Goal: Information Seeking & Learning: Learn about a topic

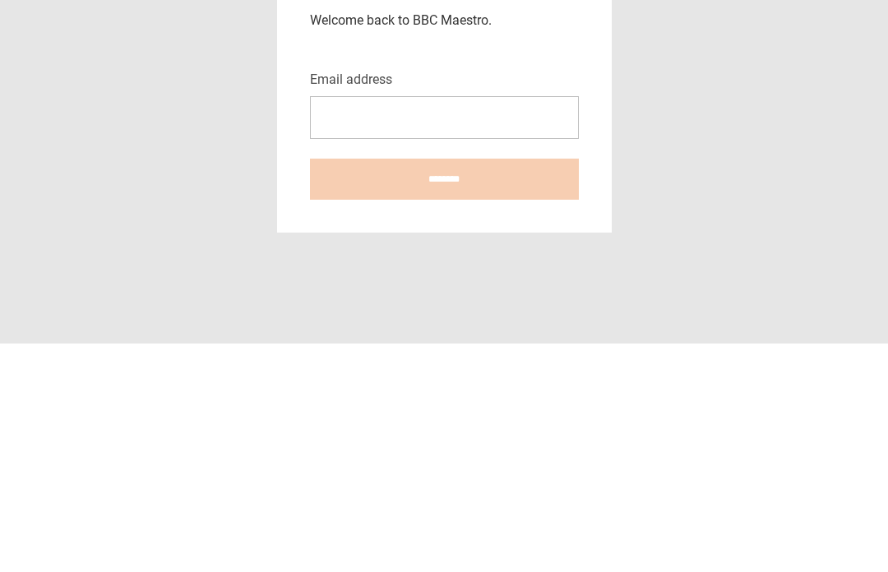
scroll to position [229, 0]
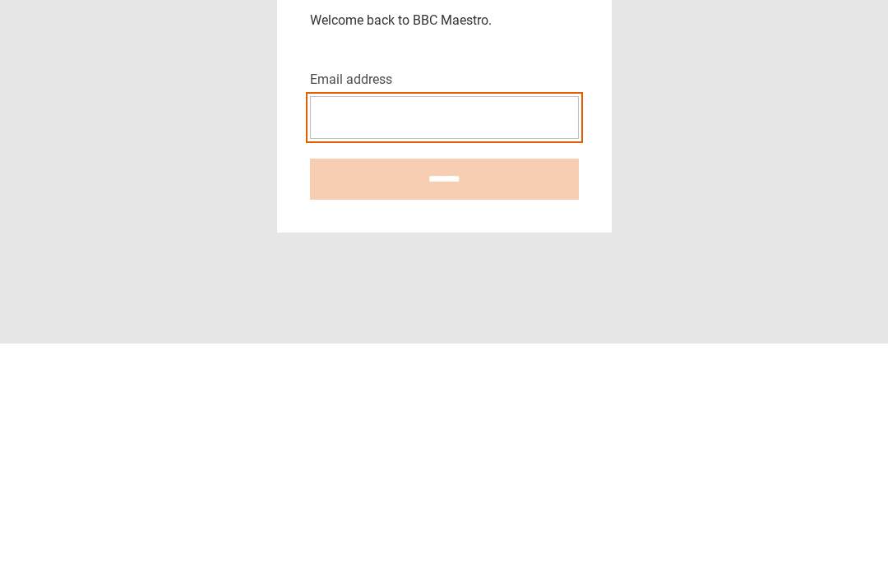
type input "**********"
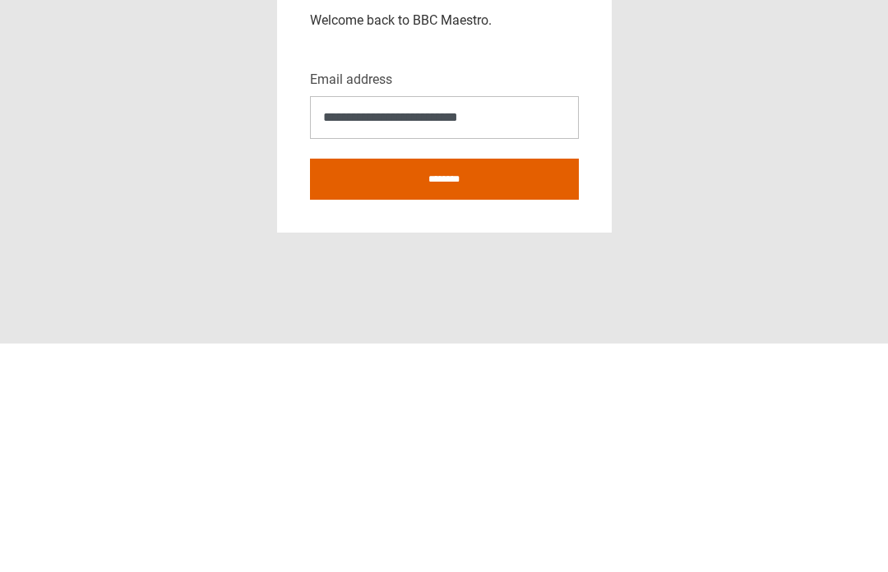
click at [444, 387] on input "********" at bounding box center [444, 407] width 269 height 41
type input "**********"
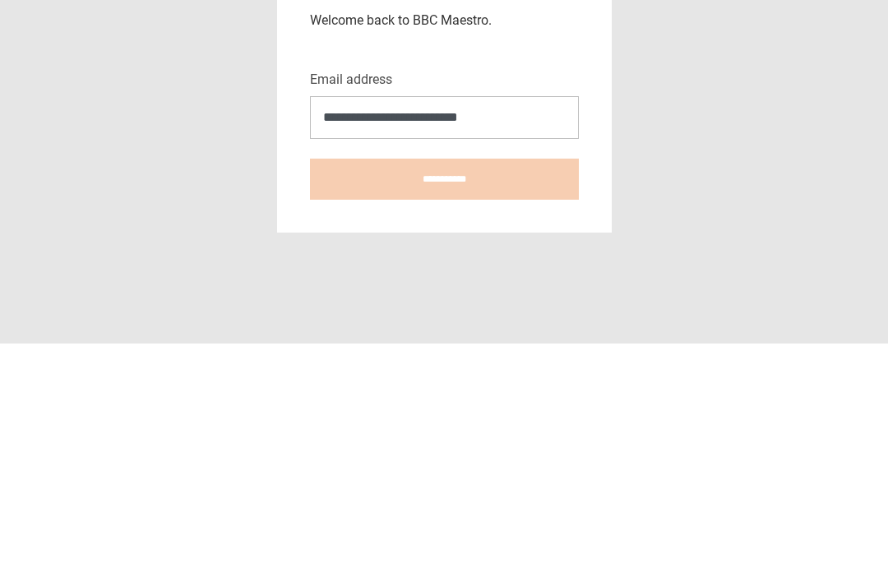
scroll to position [57, 0]
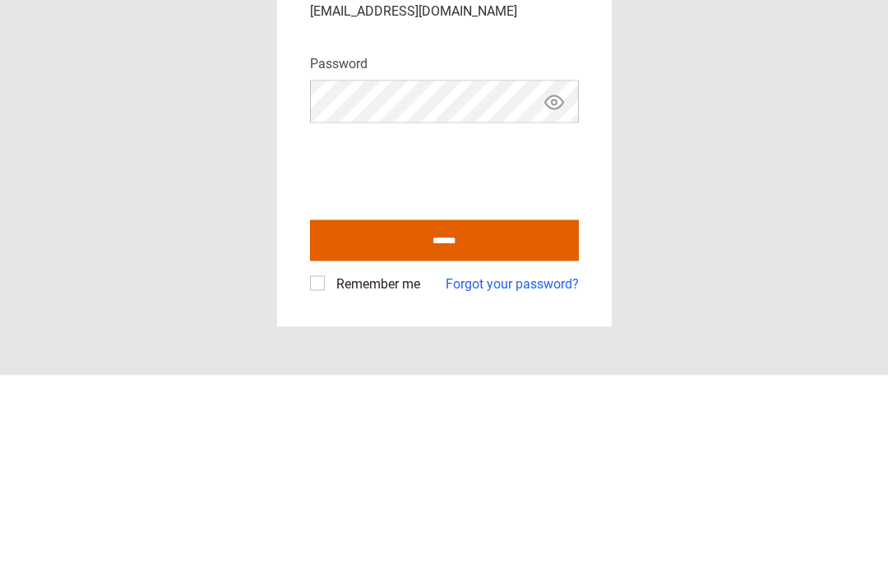
scroll to position [57, 0]
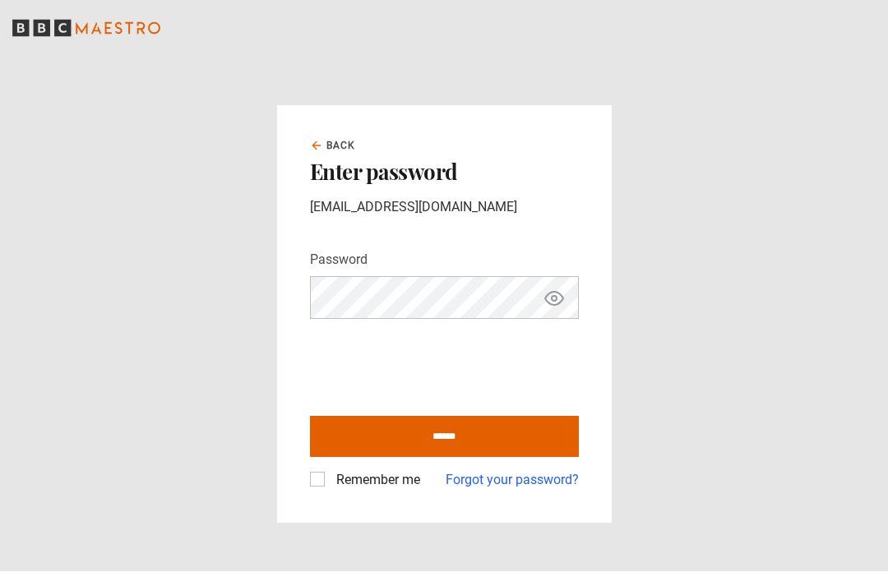
click at [453, 417] on input "******" at bounding box center [444, 437] width 269 height 41
type input "**********"
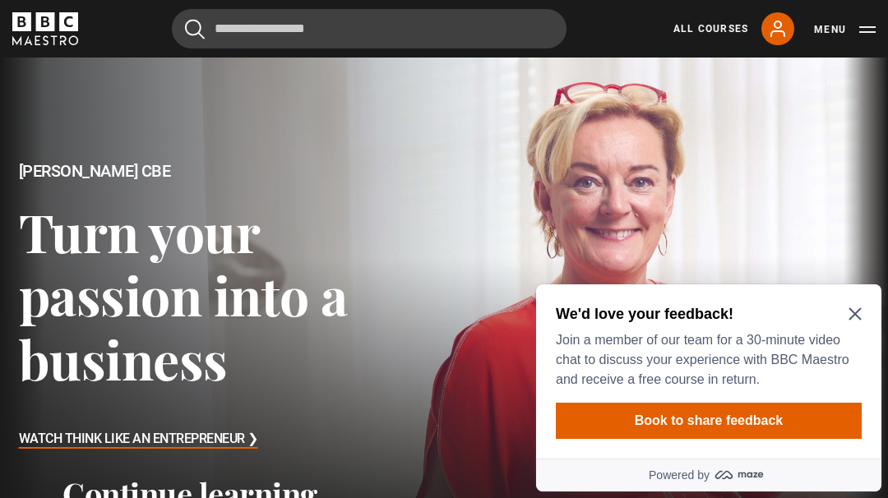
click at [860, 310] on icon "Close Maze Prompt" at bounding box center [854, 314] width 12 height 12
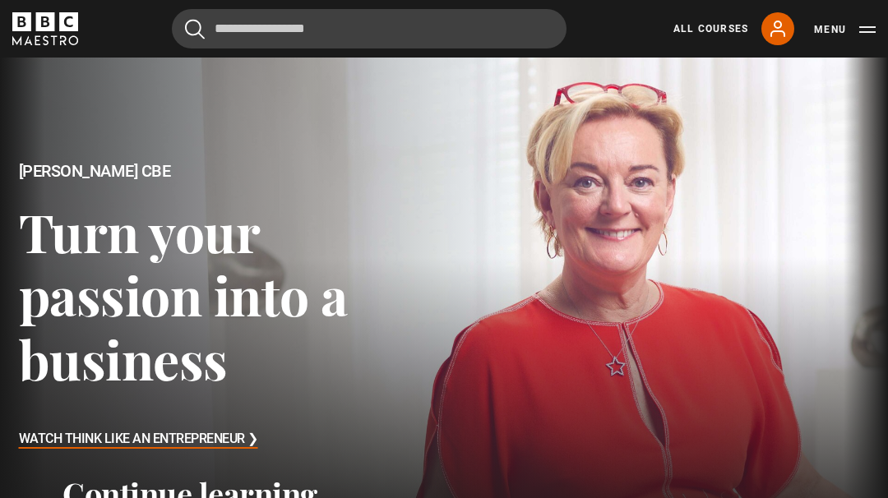
click at [781, 29] on icon at bounding box center [778, 29] width 20 height 20
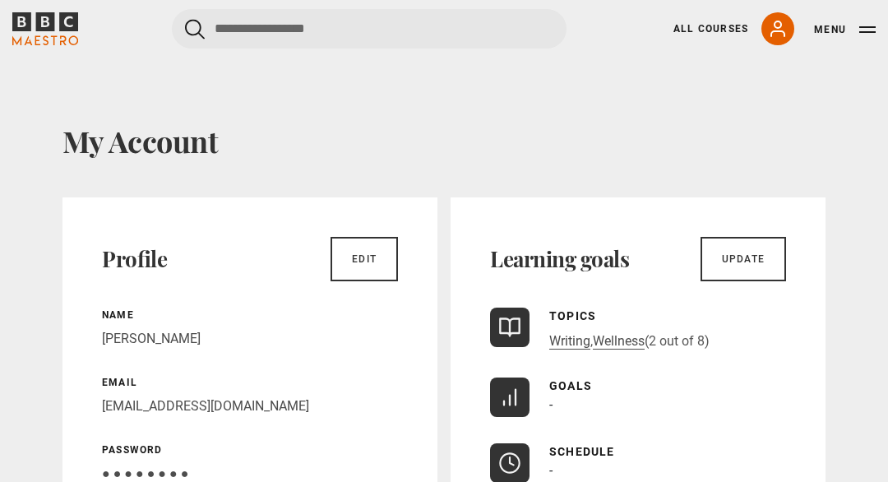
click at [516, 325] on icon at bounding box center [509, 327] width 23 height 23
click at [568, 340] on link "Writing" at bounding box center [569, 341] width 41 height 16
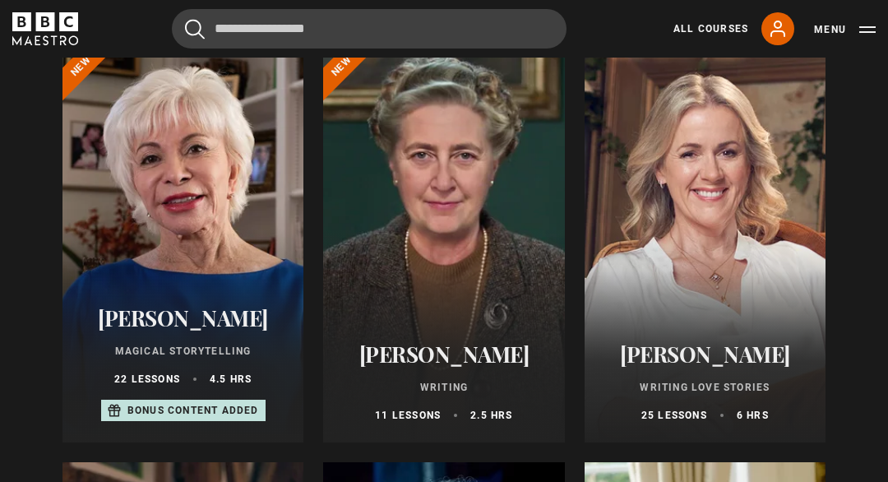
scroll to position [213, 0]
click at [700, 366] on h2 "[PERSON_NAME]" at bounding box center [704, 353] width 201 height 25
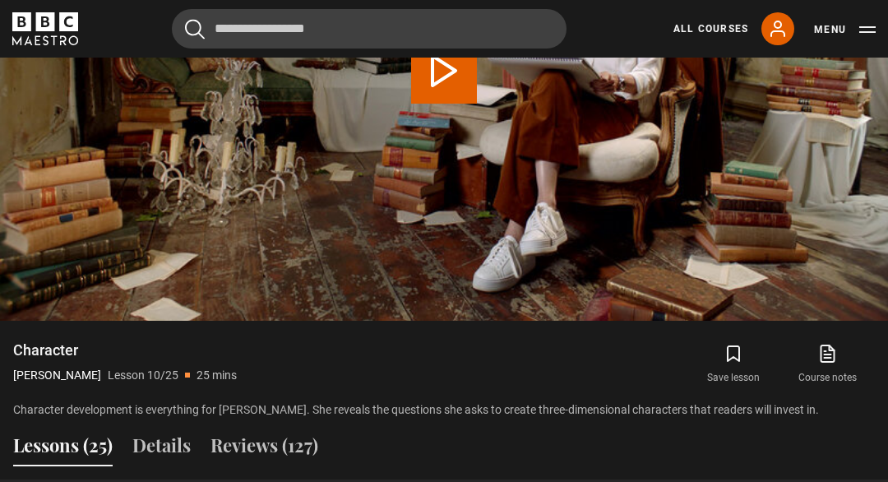
scroll to position [966, 0]
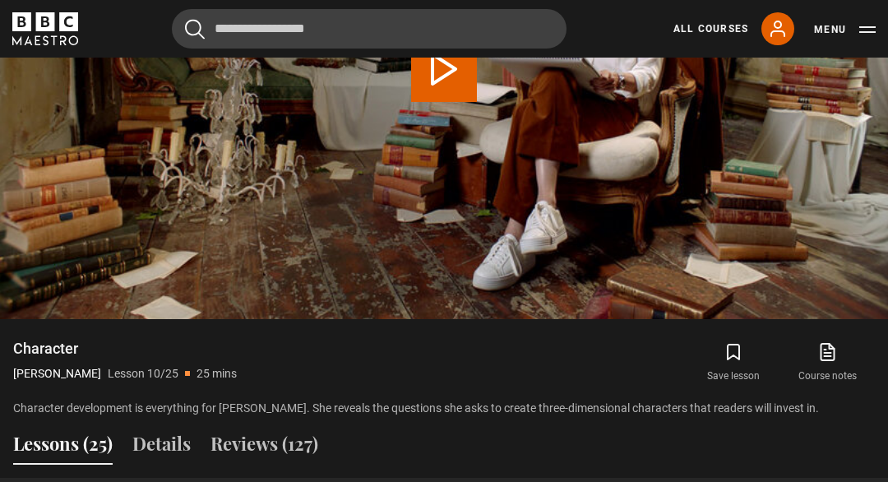
click at [731, 350] on icon "submit" at bounding box center [734, 352] width 20 height 20
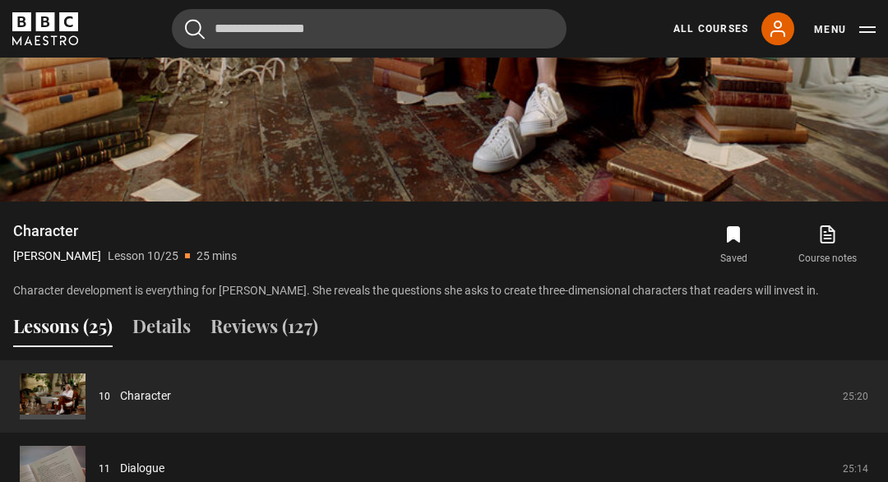
scroll to position [1130, 0]
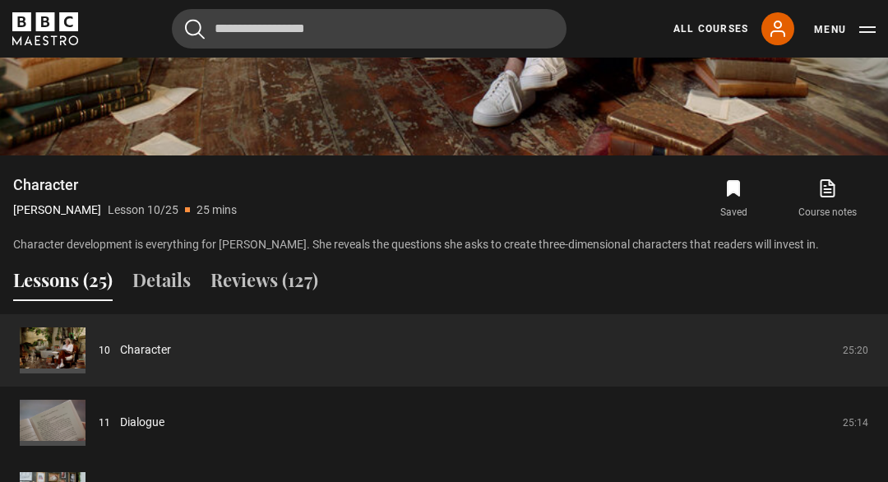
click at [158, 420] on link "Dialogue" at bounding box center [142, 422] width 44 height 17
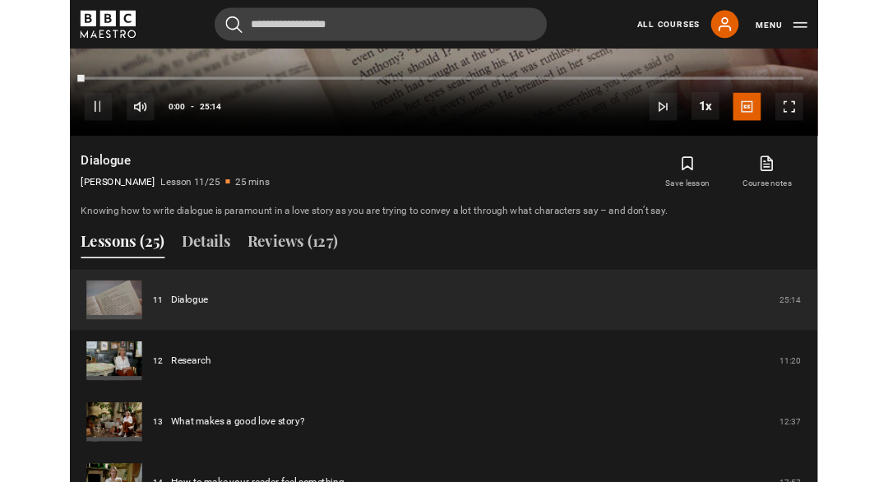
scroll to position [1124, 0]
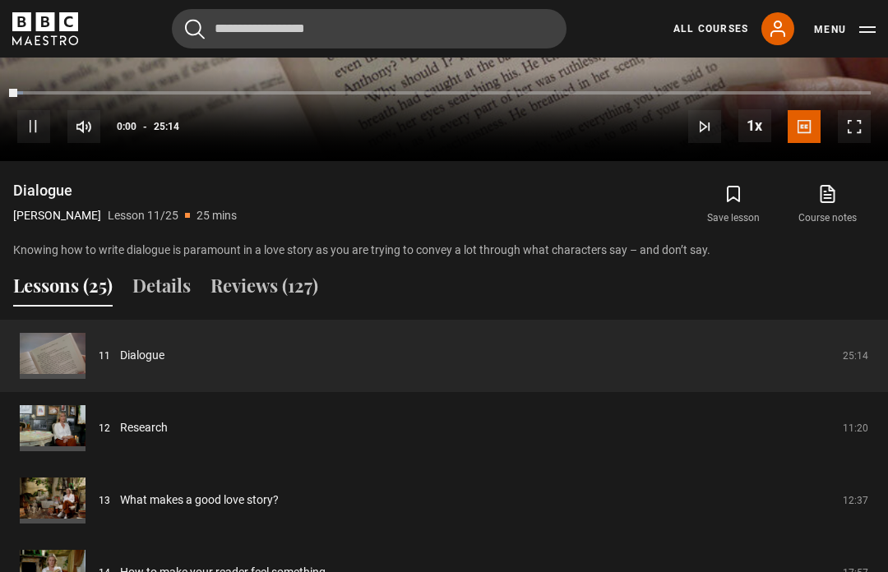
click at [733, 197] on icon "submit" at bounding box center [734, 194] width 20 height 20
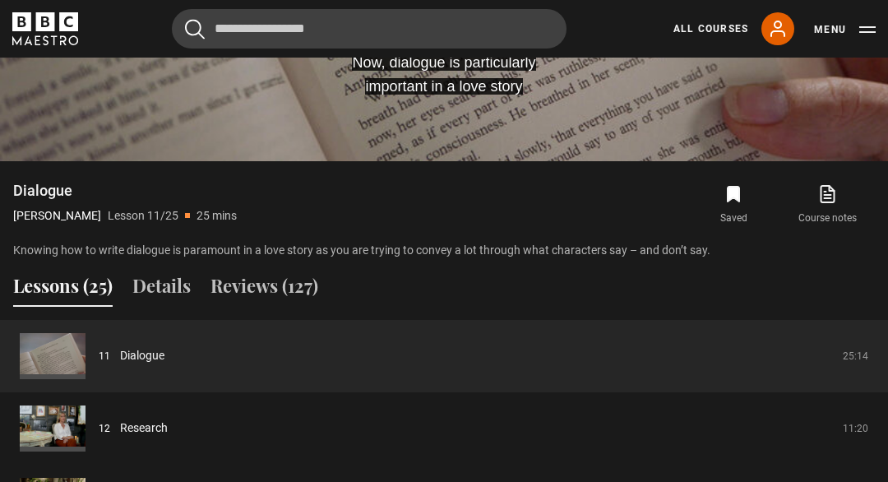
scroll to position [1130, 0]
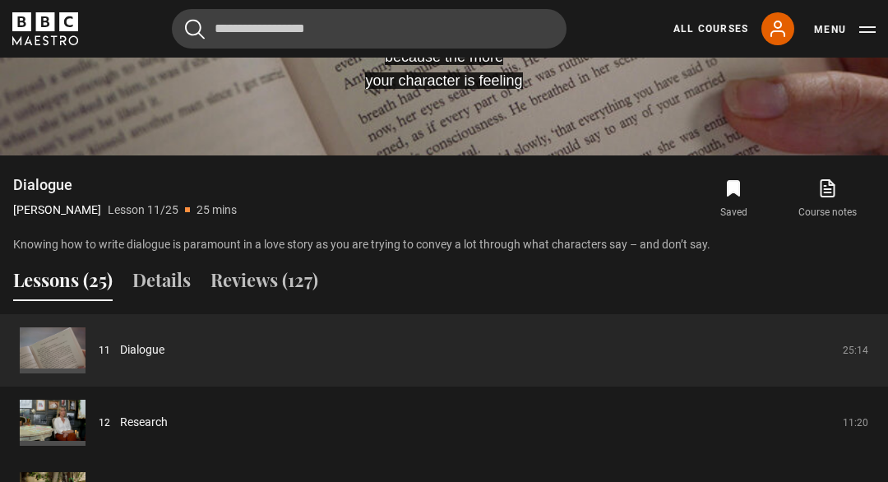
click at [737, 192] on icon "submit" at bounding box center [734, 188] width 12 height 15
click at [734, 202] on button "Save lesson" at bounding box center [734, 199] width 94 height 48
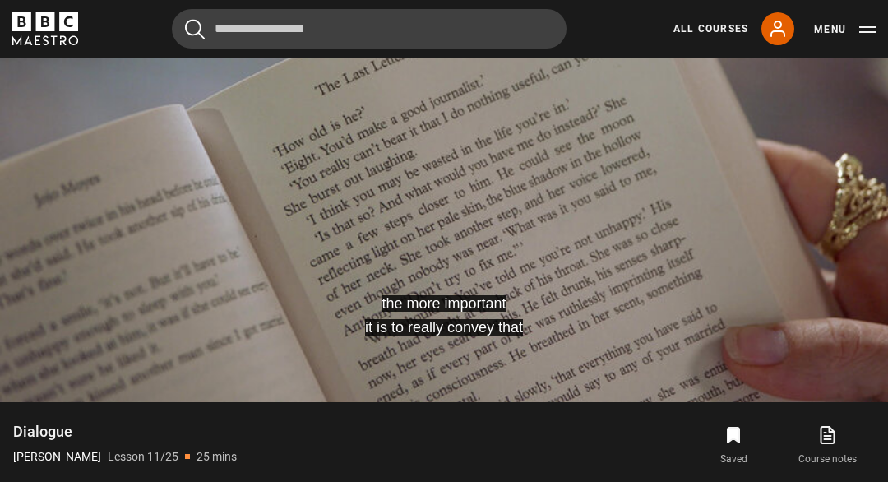
scroll to position [883, 0]
click at [485, 215] on video-js "the more important it is to really convey that Video Player is loading. Play Le…" at bounding box center [444, 152] width 888 height 500
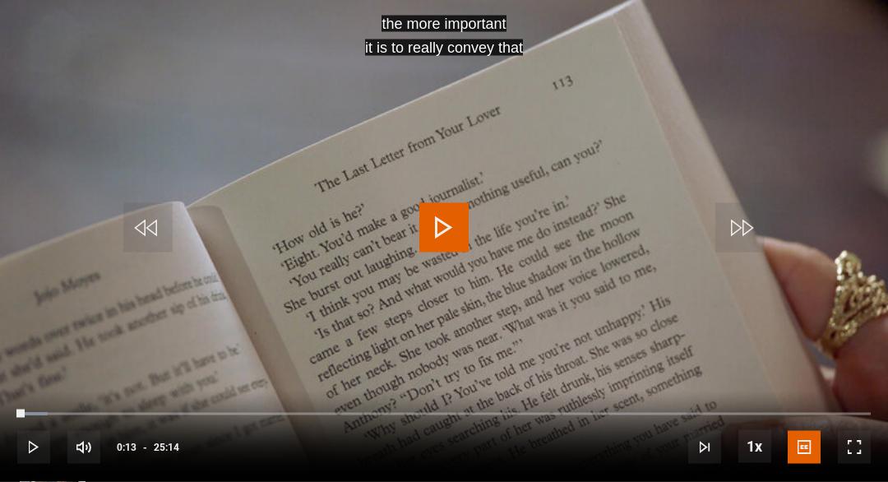
scroll to position [1059, 0]
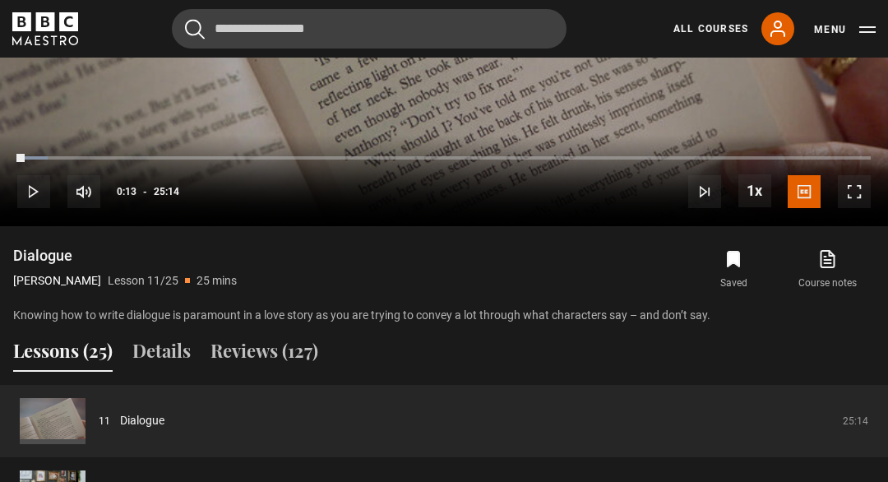
click at [46, 351] on button "Lessons (25)" at bounding box center [62, 354] width 99 height 35
click at [99, 349] on button "Lessons (25)" at bounding box center [62, 354] width 99 height 35
click at [161, 355] on button "Details" at bounding box center [161, 354] width 58 height 35
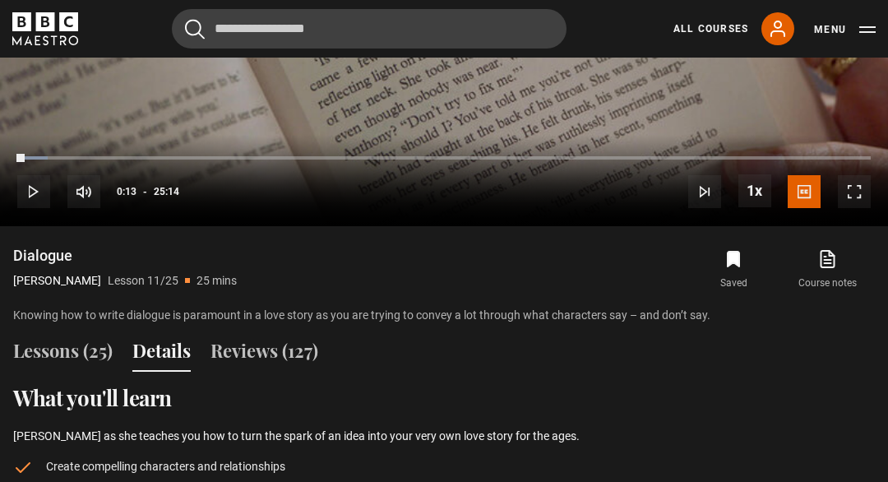
click at [44, 352] on button "Lessons (25)" at bounding box center [62, 354] width 99 height 35
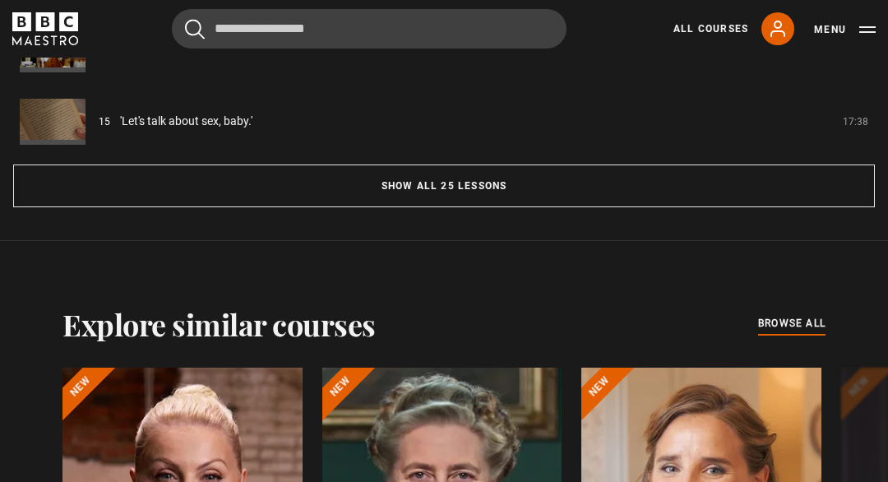
scroll to position [1648, 0]
click at [433, 188] on button "Show all 25 lessons" at bounding box center [444, 185] width 862 height 43
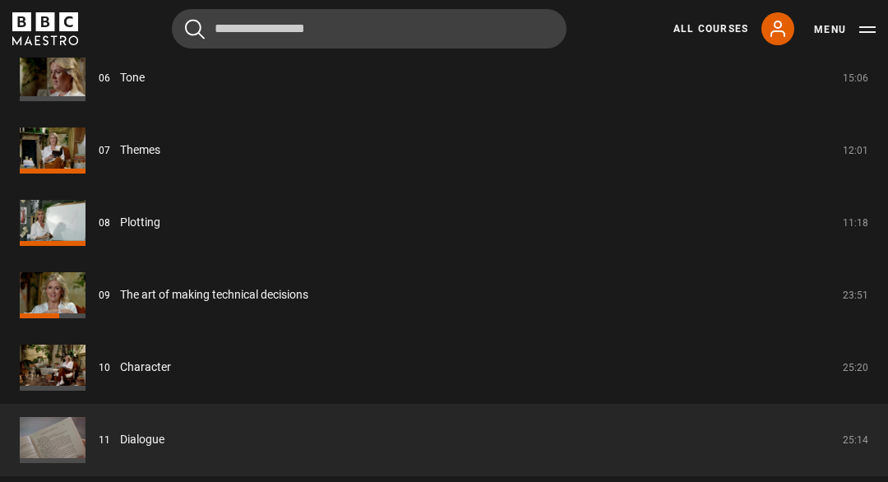
scroll to position [1836, 0]
click at [120, 372] on link "Character" at bounding box center [145, 366] width 51 height 17
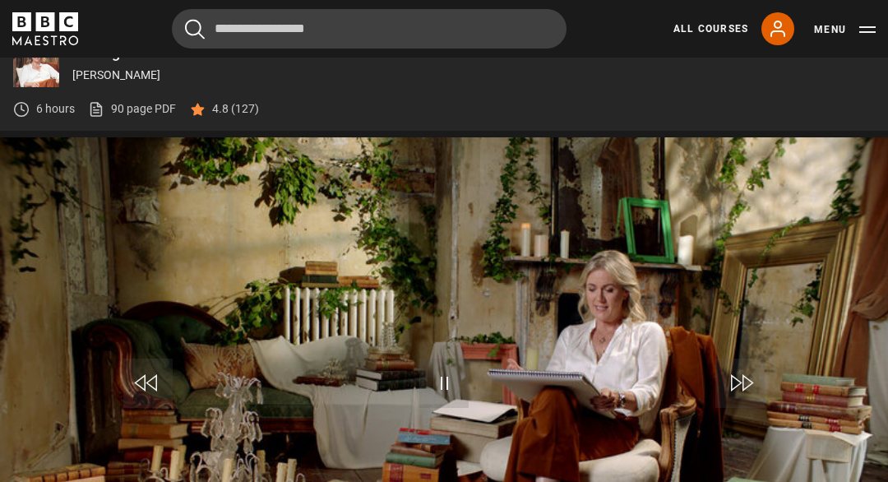
click at [828, 30] on button "Menu" at bounding box center [845, 29] width 62 height 16
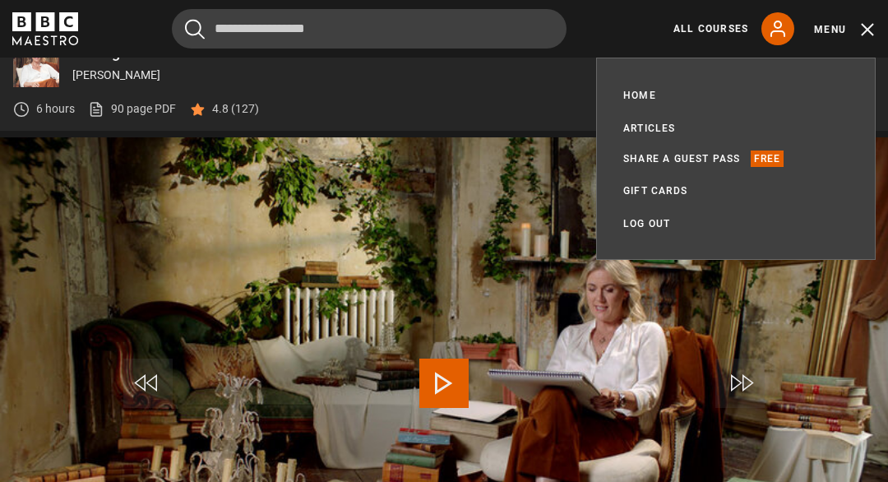
click at [463, 125] on div "6 hours 90 page PDF (opens in new tab) 4.8 (127)" at bounding box center [444, 109] width 862 height 44
click at [497, 108] on div "6 hours 90 page PDF (opens in new tab) 4.8 (127)" at bounding box center [444, 109] width 862 height 44
click at [287, 97] on div "6 hours 90 page PDF (opens in new tab) 4.8 (127)" at bounding box center [444, 109] width 862 height 44
click at [636, 88] on link "Home" at bounding box center [639, 95] width 33 height 16
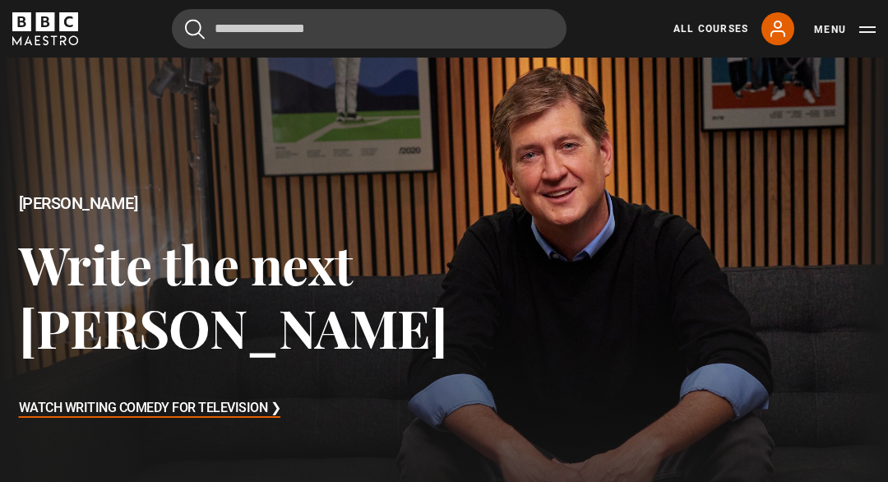
click at [775, 30] on icon at bounding box center [778, 29] width 20 height 20
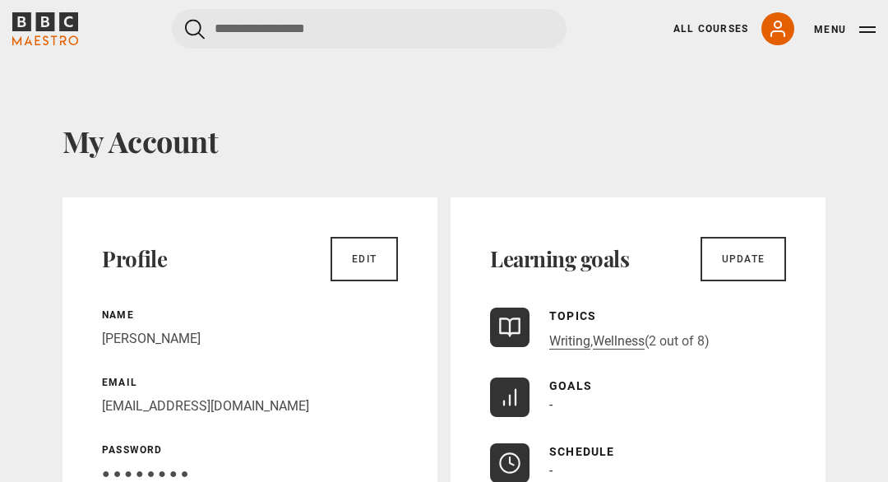
click at [563, 341] on link "Writing" at bounding box center [569, 341] width 41 height 16
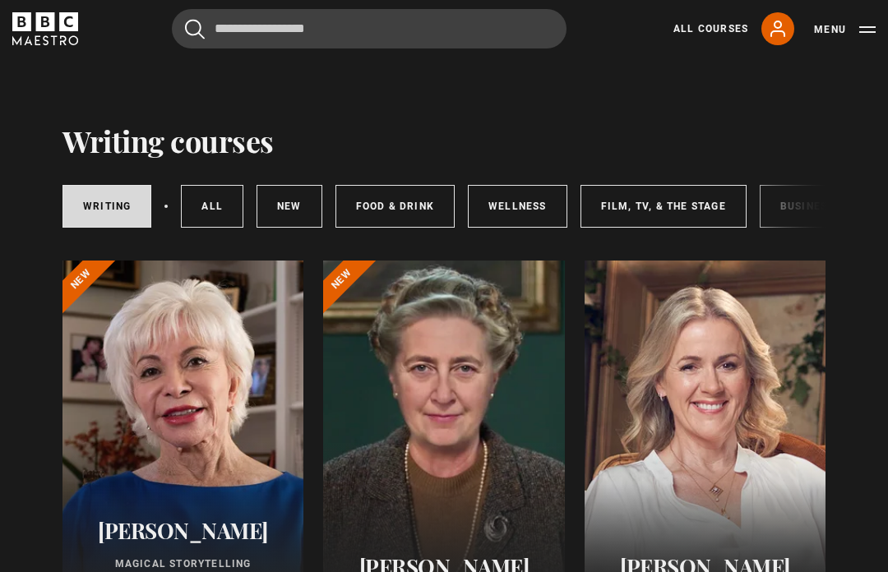
click at [737, 455] on div at bounding box center [705, 458] width 241 height 395
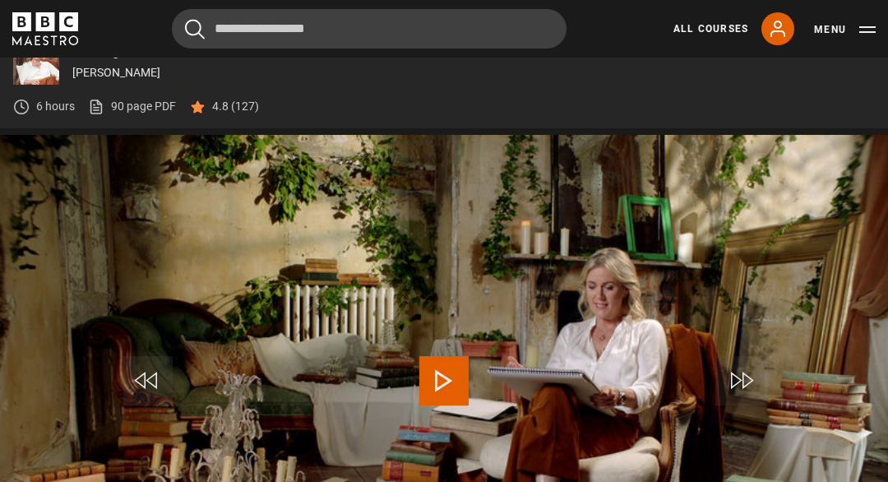
scroll to position [642, 0]
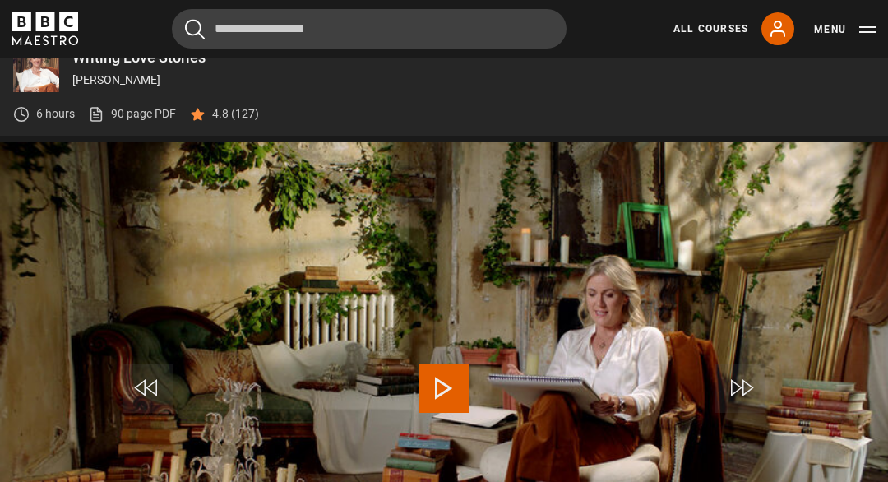
click at [779, 30] on icon at bounding box center [778, 29] width 20 height 20
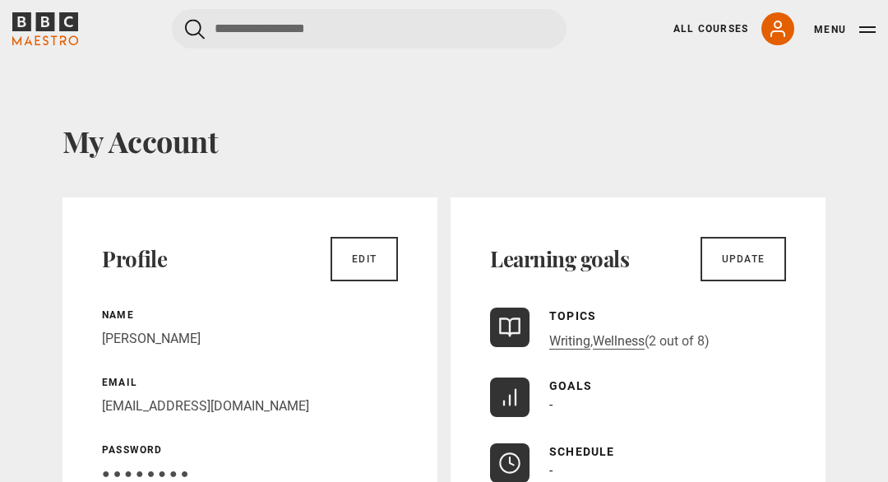
click at [779, 18] on link "My Account" at bounding box center [777, 28] width 33 height 33
click at [562, 340] on link "Writing" at bounding box center [569, 341] width 41 height 16
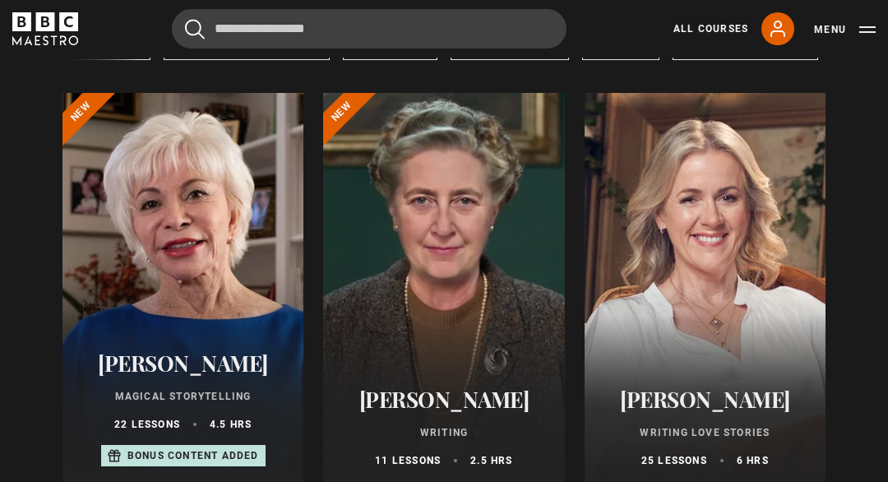
scroll to position [173, 0]
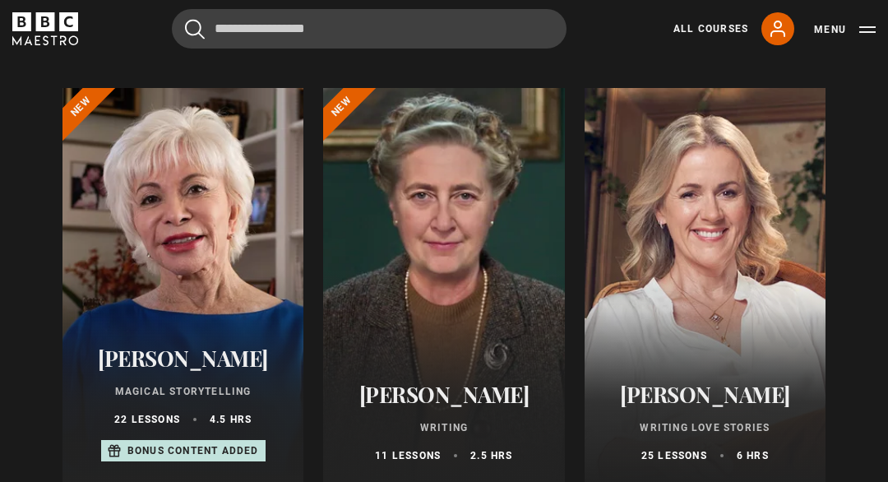
click at [709, 413] on div "Jojo Moyes Writing Love Stories 25 lessons 6 hrs" at bounding box center [705, 422] width 241 height 121
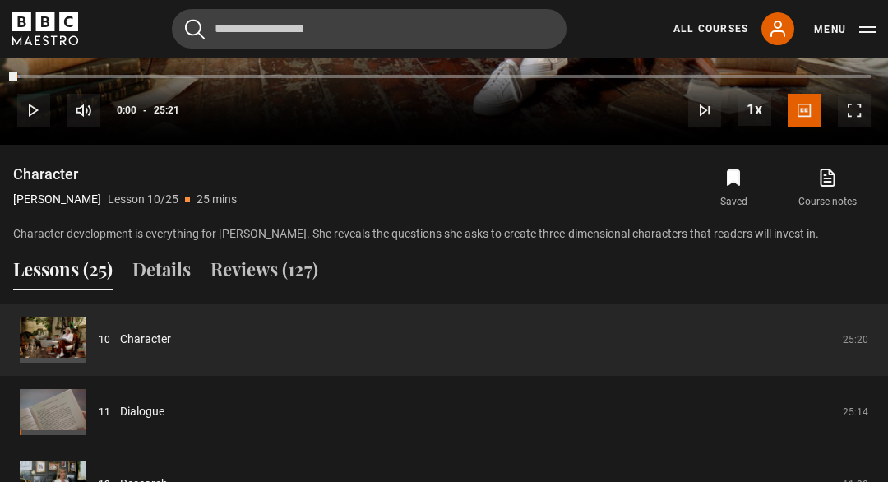
scroll to position [1141, 0]
click at [739, 183] on icon "submit" at bounding box center [734, 177] width 20 height 20
click at [730, 178] on icon "submit" at bounding box center [734, 177] width 20 height 20
click at [826, 180] on icon at bounding box center [827, 177] width 21 height 20
